Goal: Task Accomplishment & Management: Use online tool/utility

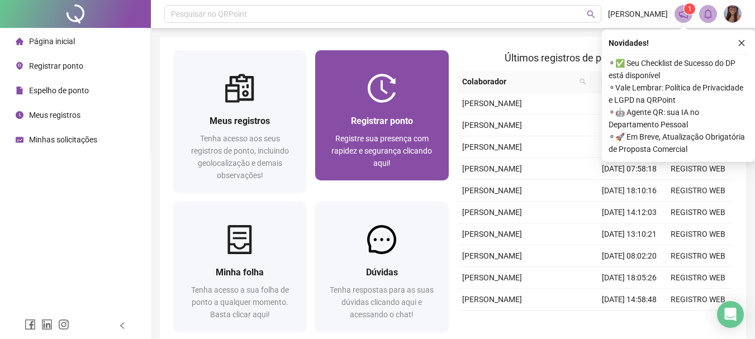
click at [346, 127] on div "Registrar ponto" at bounding box center [382, 121] width 106 height 14
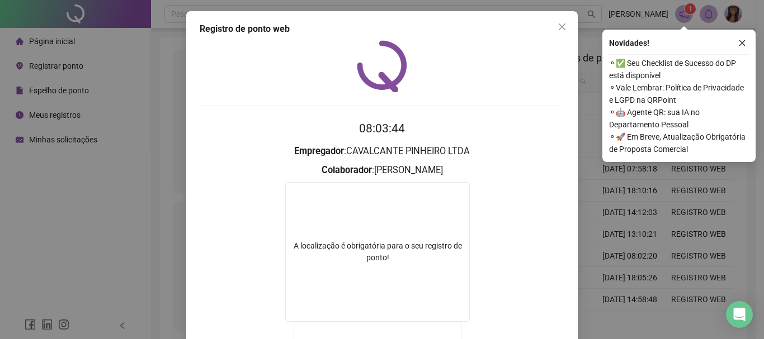
scroll to position [112, 0]
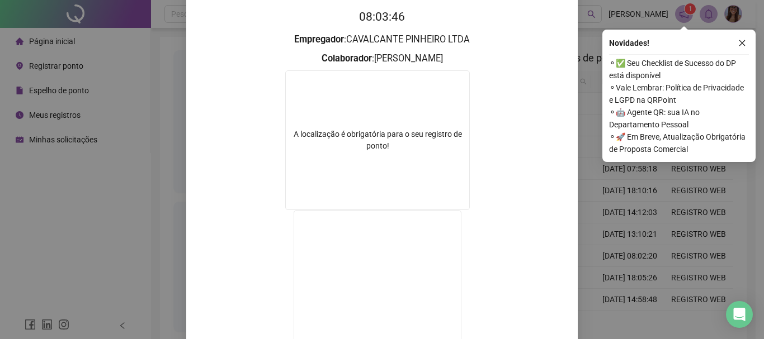
click at [393, 29] on form "08:03:46 Empregador : CAVALCANTE PINHEIRO LTDA Colaborador : [PERSON_NAME] A lo…" at bounding box center [382, 205] width 365 height 395
click at [394, 32] on form "08:03:46 Empregador : CAVALCANTE PINHEIRO LTDA Colaborador : [PERSON_NAME] A lo…" at bounding box center [382, 205] width 365 height 395
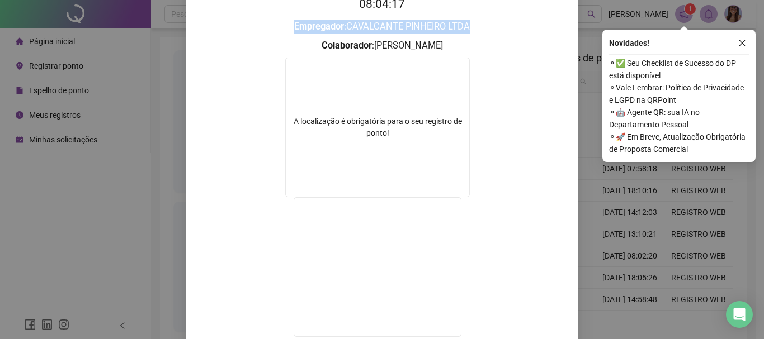
scroll to position [0, 0]
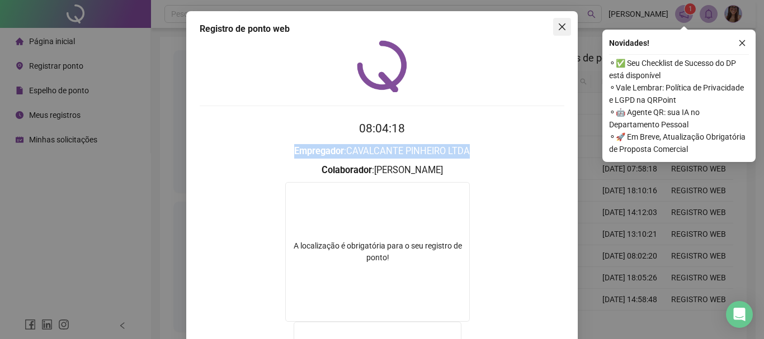
click at [560, 29] on icon "close" at bounding box center [561, 26] width 9 height 9
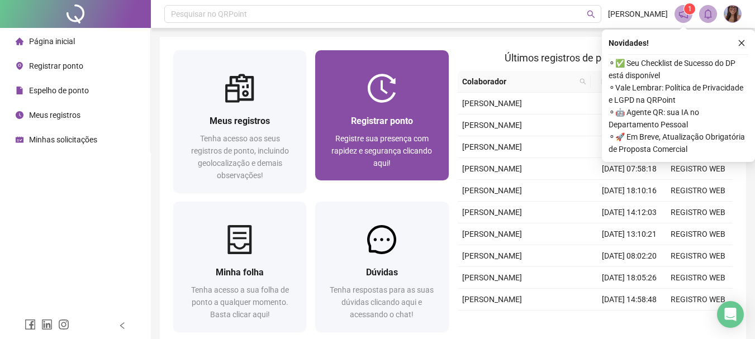
click at [411, 107] on div "Registrar ponto Registre sua presença com rapidez e segurança clicando aqui!" at bounding box center [381, 142] width 133 height 78
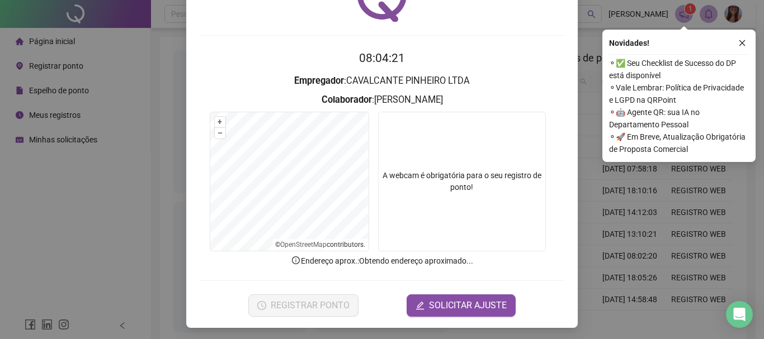
scroll to position [73, 0]
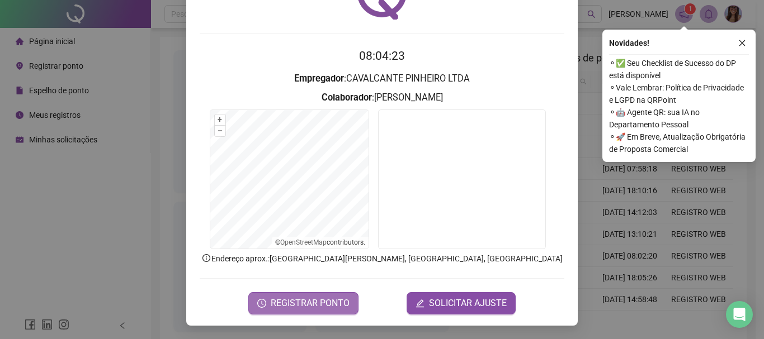
click at [327, 302] on span "REGISTRAR PONTO" at bounding box center [310, 303] width 79 height 13
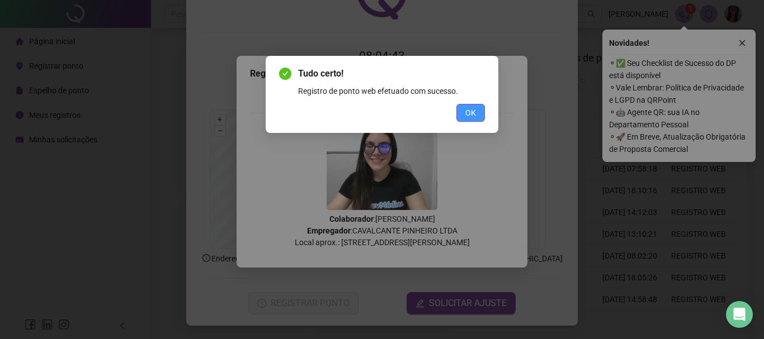
click at [476, 113] on button "OK" at bounding box center [470, 113] width 29 height 18
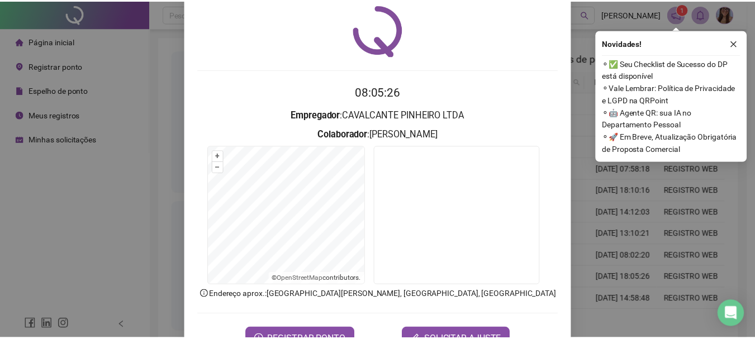
scroll to position [0, 0]
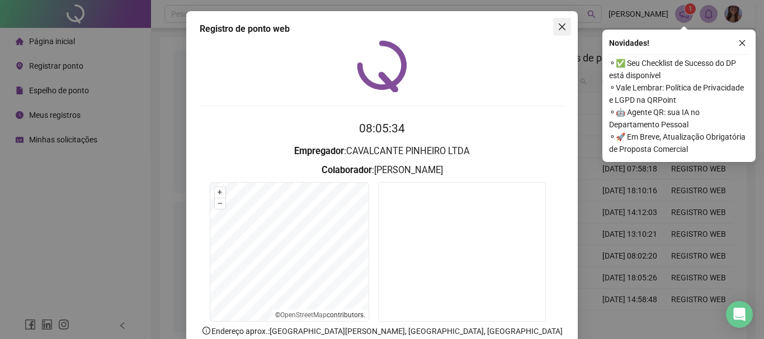
click at [555, 33] on button "Close" at bounding box center [562, 27] width 18 height 18
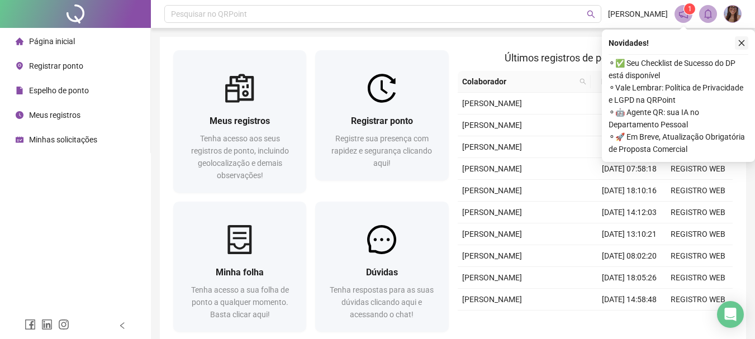
click at [736, 42] on button "button" at bounding box center [741, 42] width 13 height 13
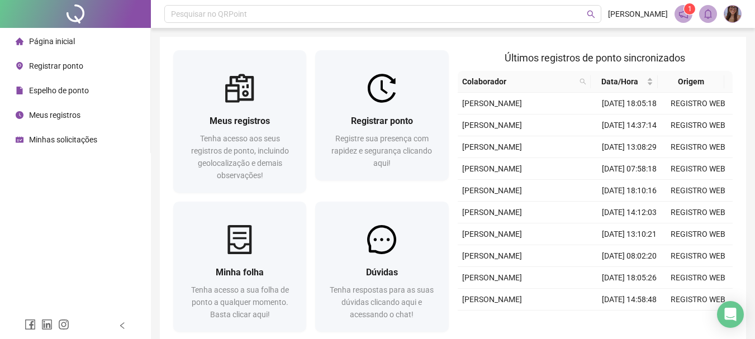
click at [481, 34] on div "Pesquisar no QRPoint [PERSON_NAME] 1 Meus registros Tenha acesso aos seus regis…" at bounding box center [453, 199] width 604 height 398
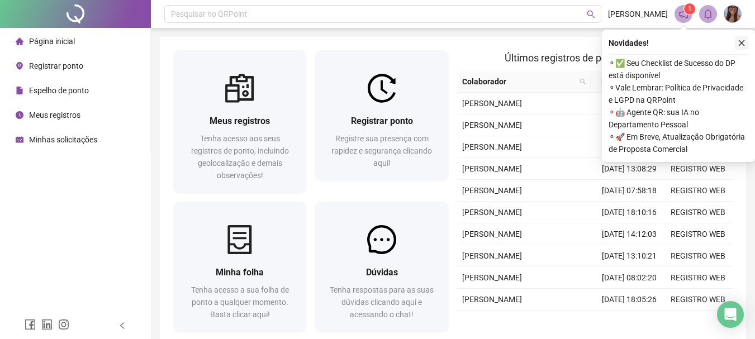
click at [743, 41] on icon "close" at bounding box center [742, 43] width 8 height 8
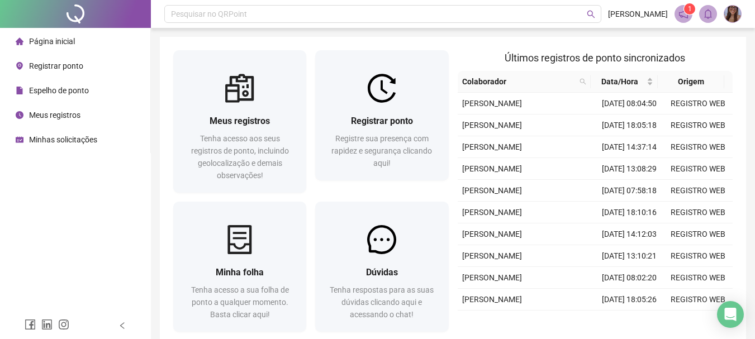
click at [432, 35] on div "Pesquisar no QRPoint [PERSON_NAME] 1 Meus registros Tenha acesso aos seus regis…" at bounding box center [453, 199] width 604 height 398
